Goal: Transaction & Acquisition: Obtain resource

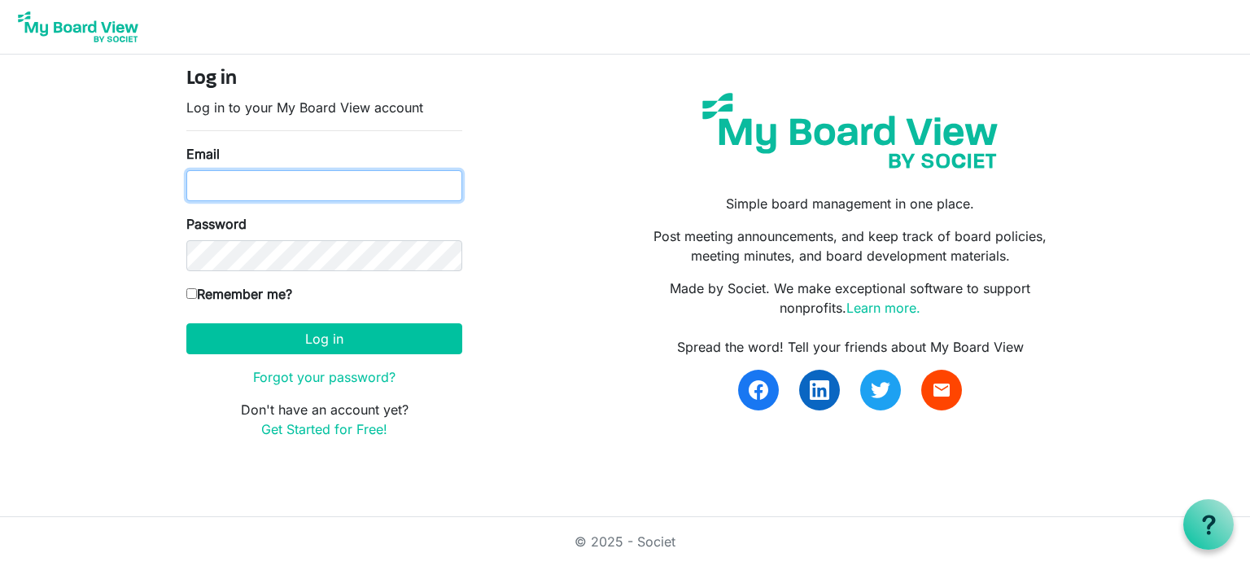
click at [212, 185] on input "Email" at bounding box center [324, 185] width 276 height 31
type input "[EMAIL_ADDRESS][DOMAIN_NAME]"
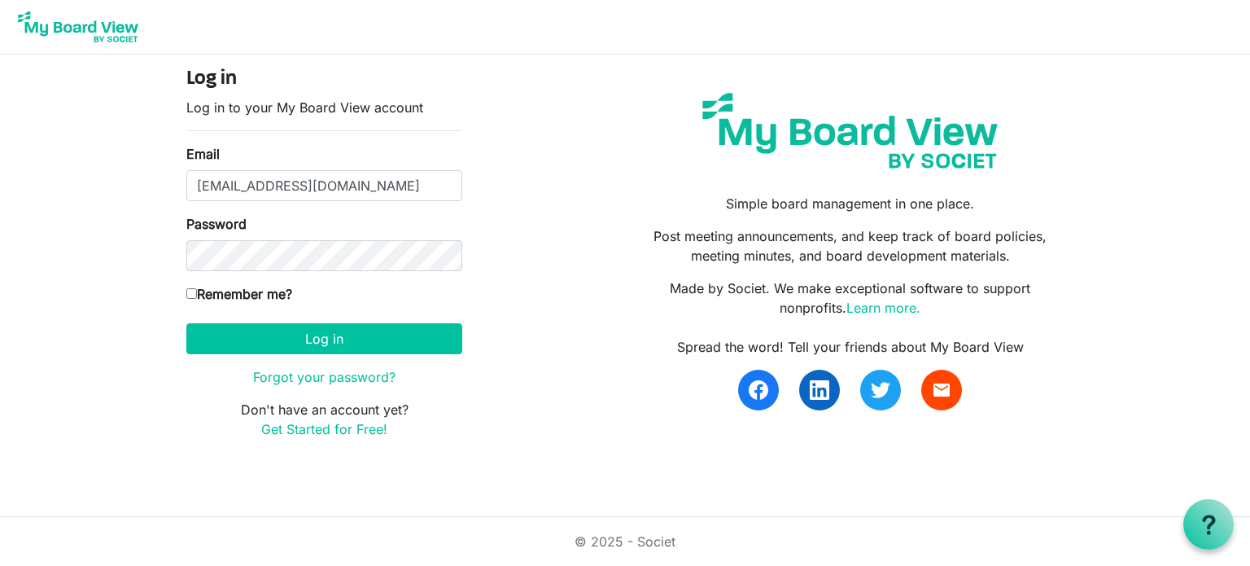
click at [187, 291] on input "Remember me?" at bounding box center [191, 293] width 11 height 11
checkbox input "true"
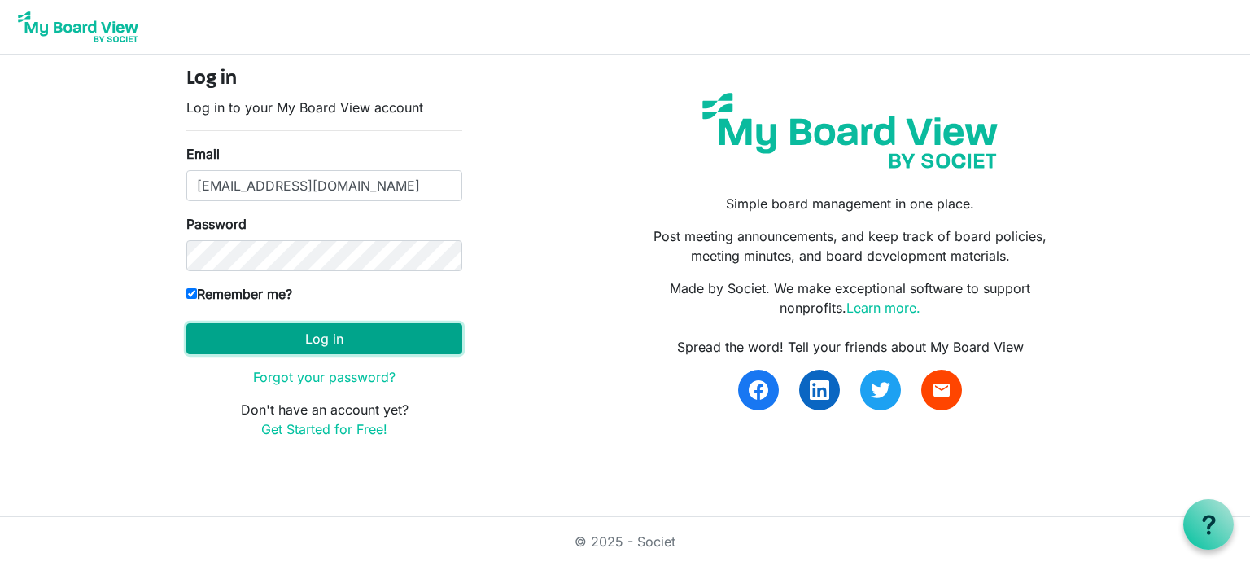
click at [331, 339] on button "Log in" at bounding box center [324, 338] width 276 height 31
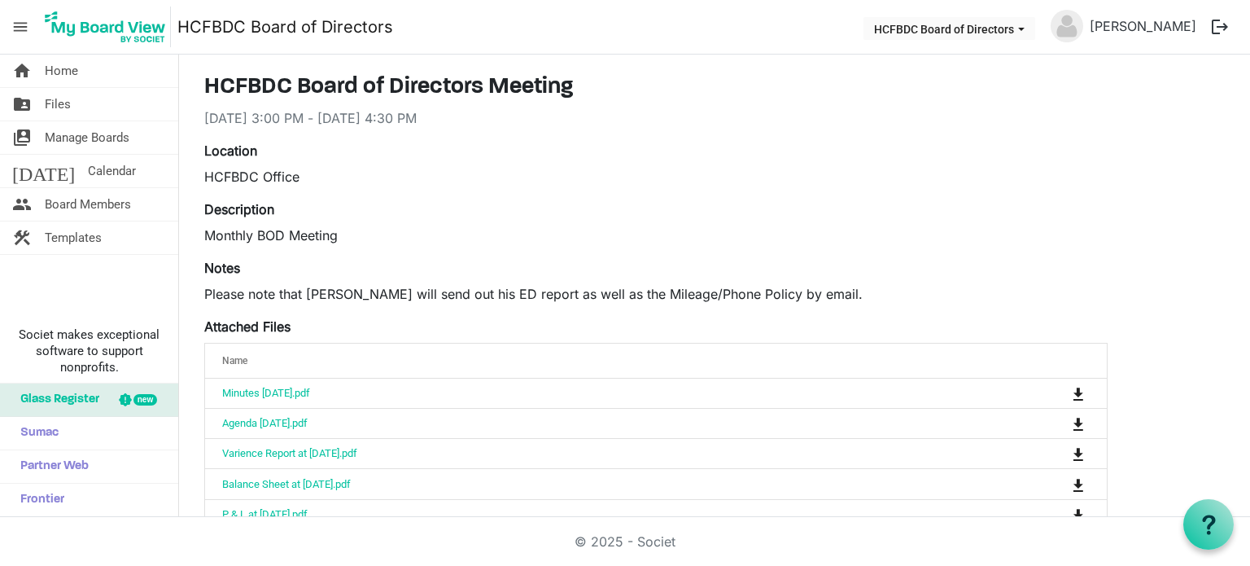
scroll to position [81, 0]
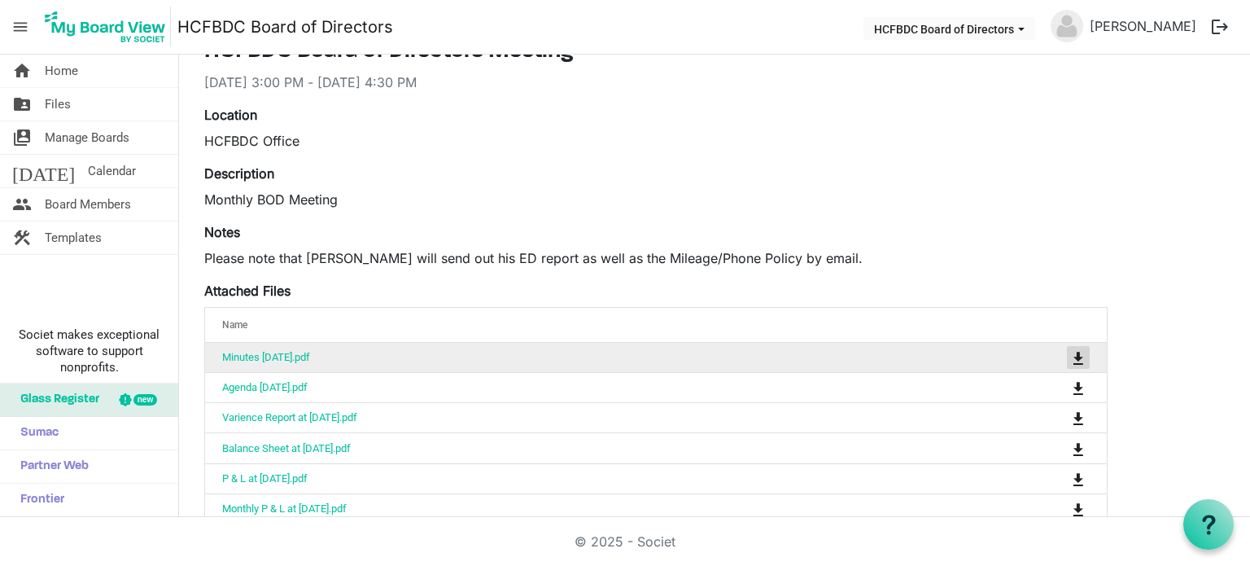
click at [1075, 361] on span "is Command column column header" at bounding box center [1079, 358] width 10 height 13
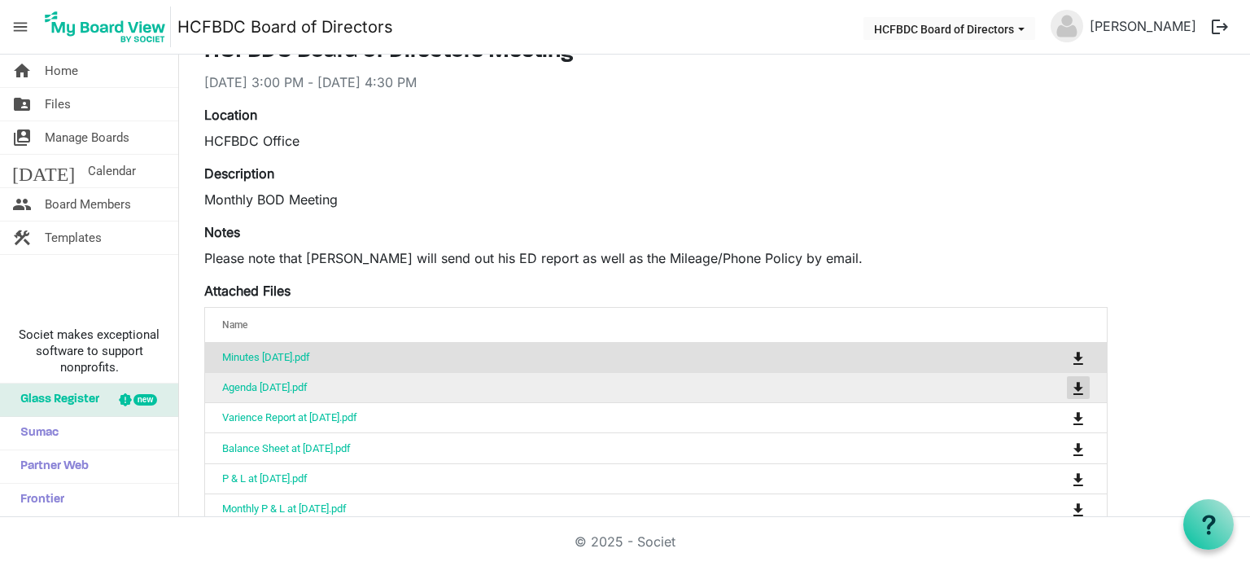
click at [1078, 383] on span "is Command column column header" at bounding box center [1079, 388] width 10 height 13
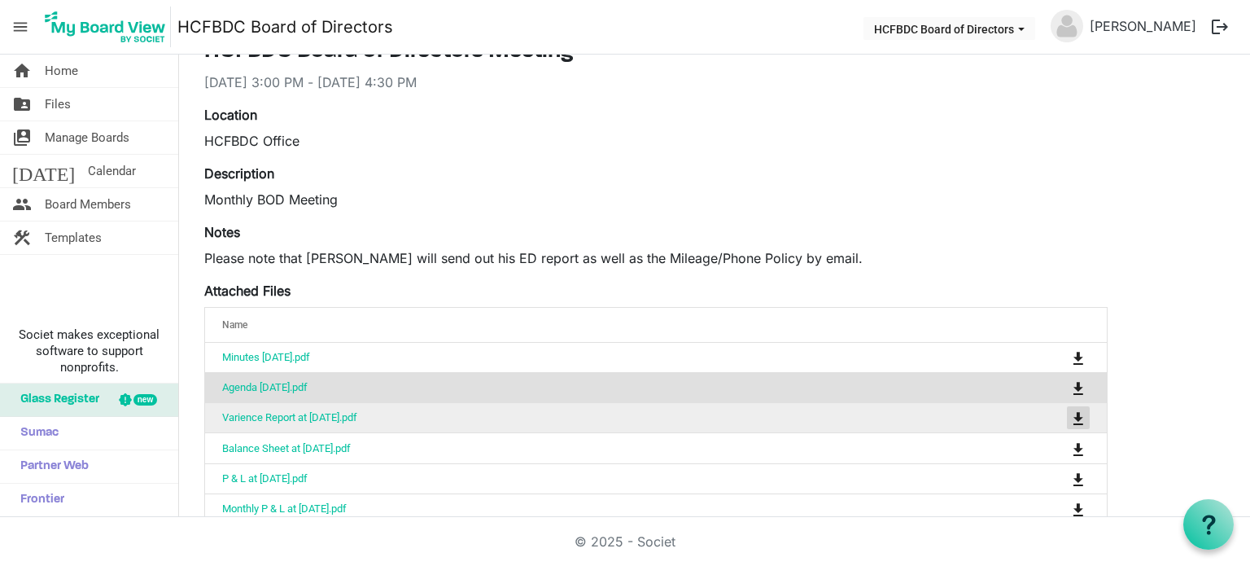
click at [1078, 413] on span "is Command column column header" at bounding box center [1079, 418] width 10 height 13
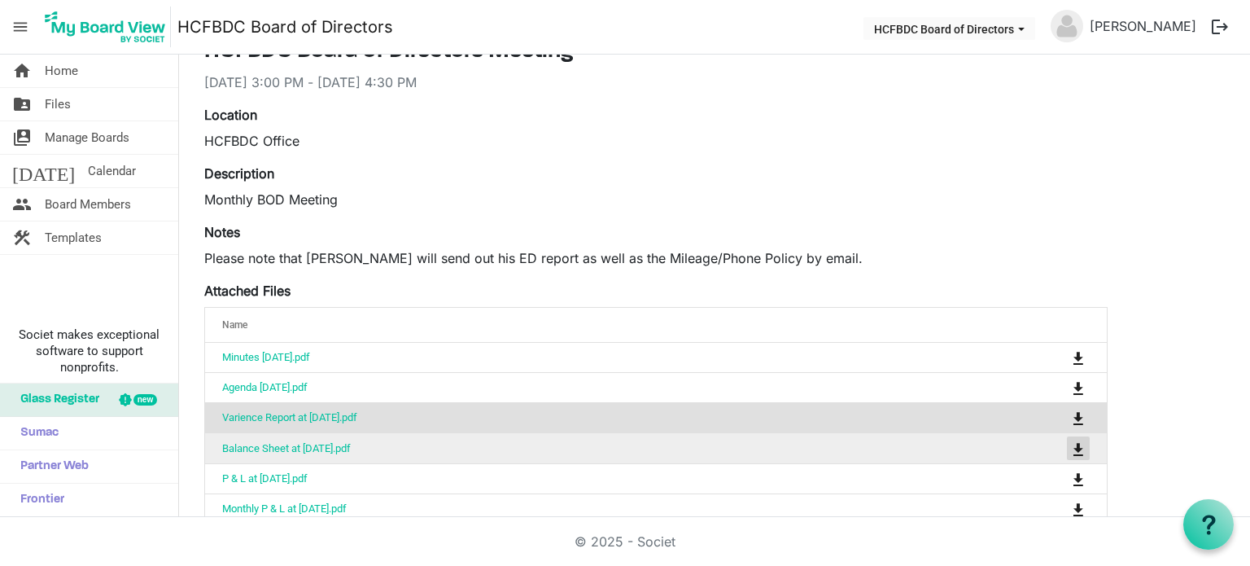
click at [1074, 443] on span "is Command column column header" at bounding box center [1079, 449] width 10 height 13
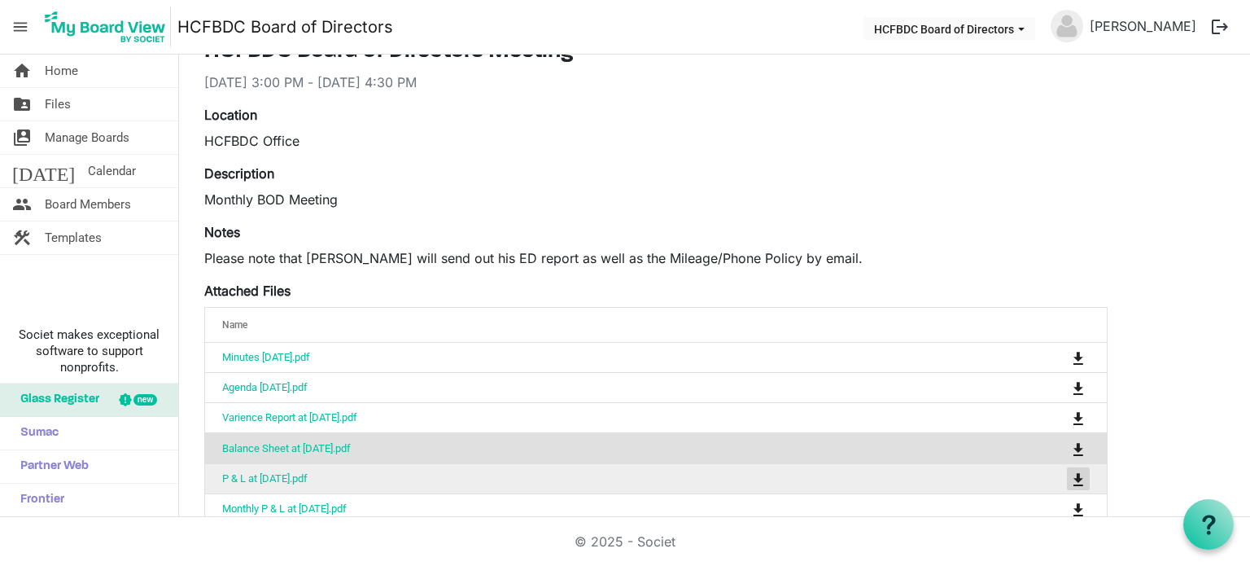
click at [1079, 477] on span "is Command column column header" at bounding box center [1079, 479] width 10 height 13
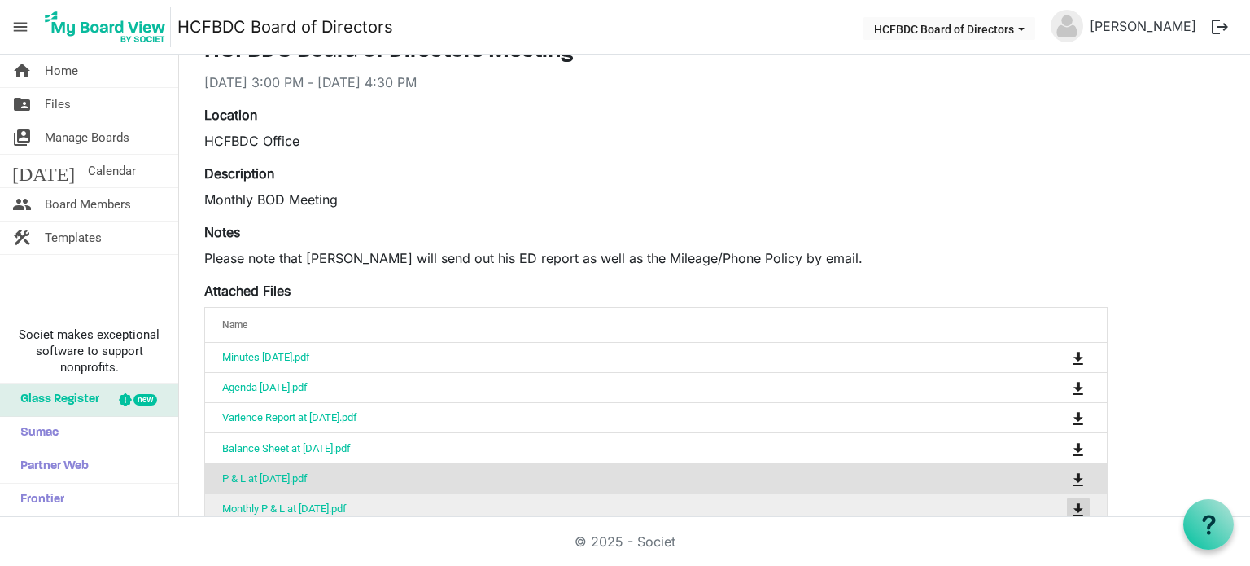
click at [1074, 505] on span "is Command column column header" at bounding box center [1079, 509] width 10 height 13
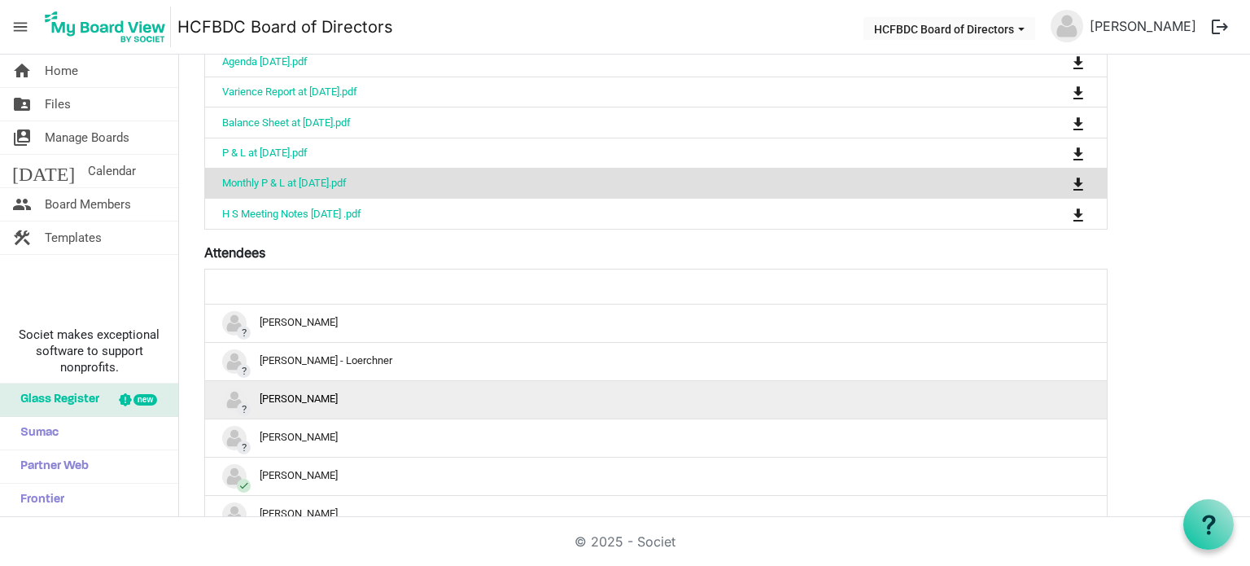
scroll to position [488, 0]
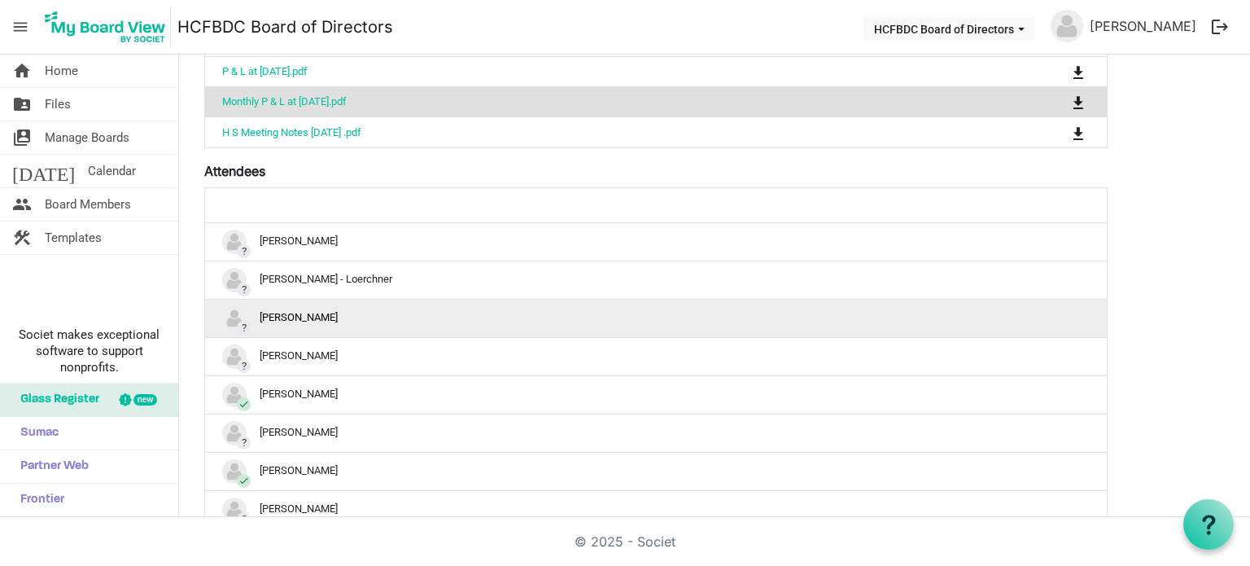
click at [233, 315] on img "?Dave O'Reilly is template cell column header" at bounding box center [234, 318] width 24 height 24
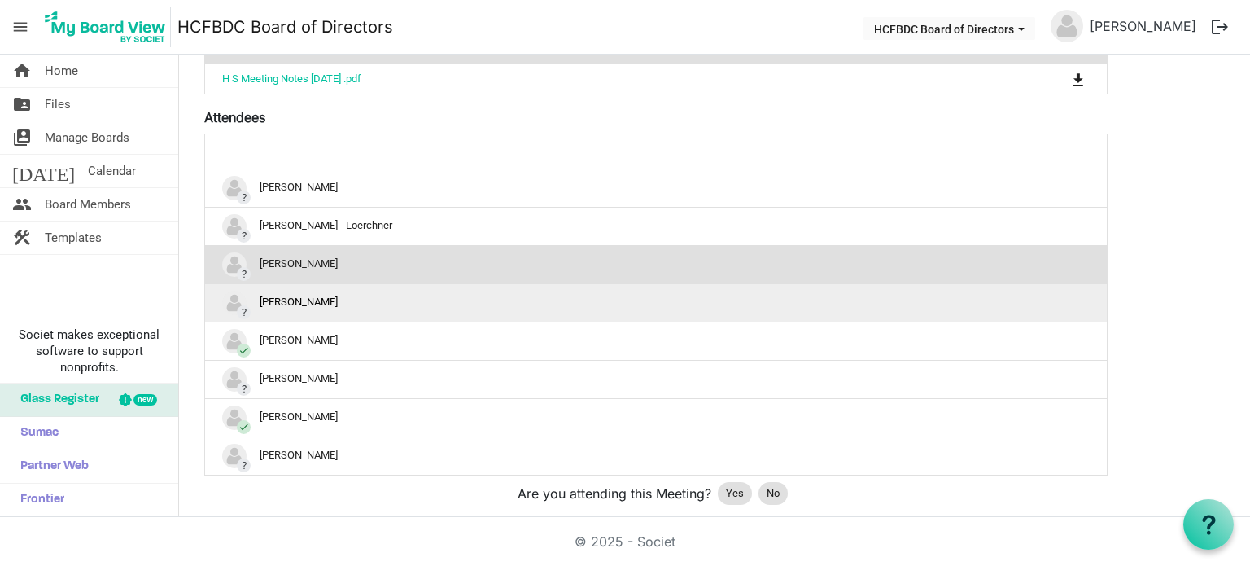
scroll to position [570, 0]
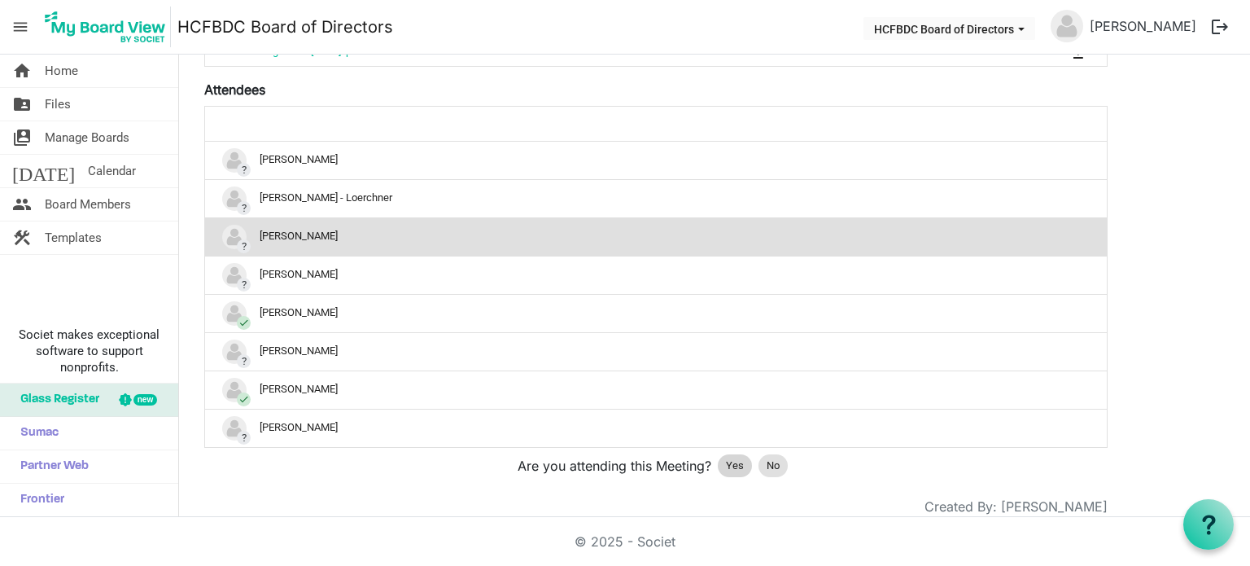
click at [737, 462] on span "Yes" at bounding box center [735, 465] width 18 height 16
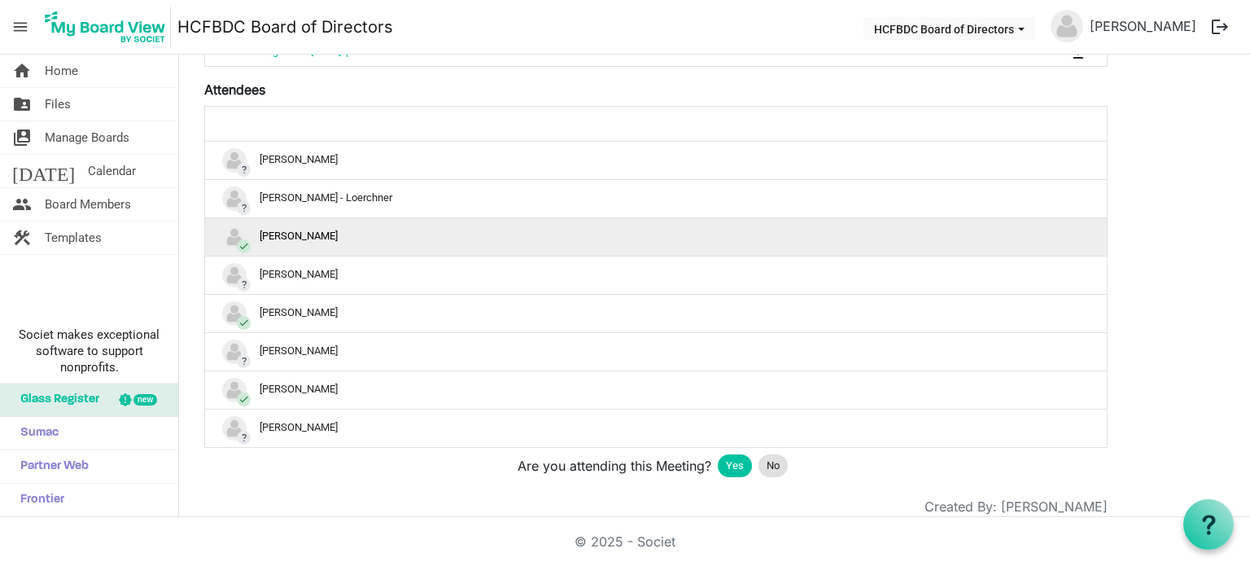
click at [243, 239] on span "check" at bounding box center [244, 246] width 14 height 14
